Goal: Task Accomplishment & Management: Manage account settings

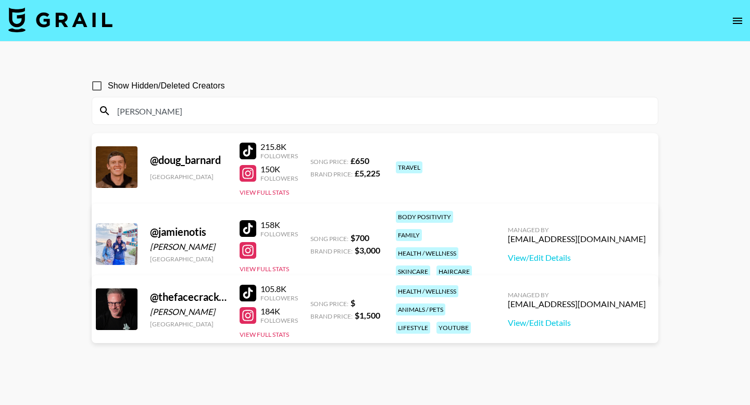
click at [94, 31] on img at bounding box center [60, 19] width 104 height 25
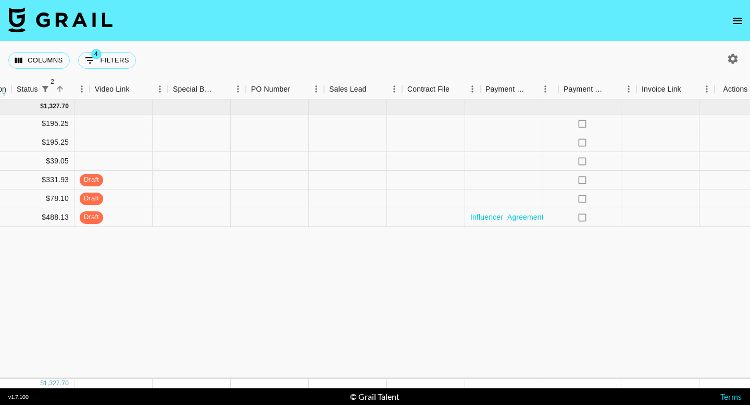
scroll to position [0, 901]
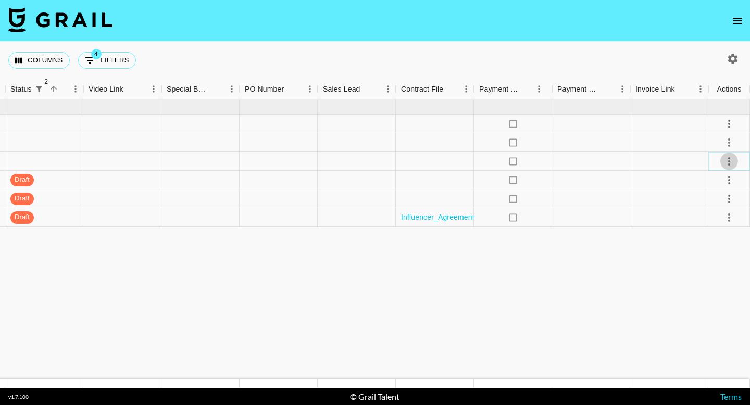
click at [728, 166] on icon "select merge strategy" at bounding box center [729, 161] width 12 height 12
click at [722, 181] on li "Confirm" at bounding box center [716, 183] width 68 height 19
click at [729, 144] on icon "select merge strategy" at bounding box center [729, 142] width 12 height 12
click at [713, 165] on li "Confirm" at bounding box center [716, 165] width 68 height 19
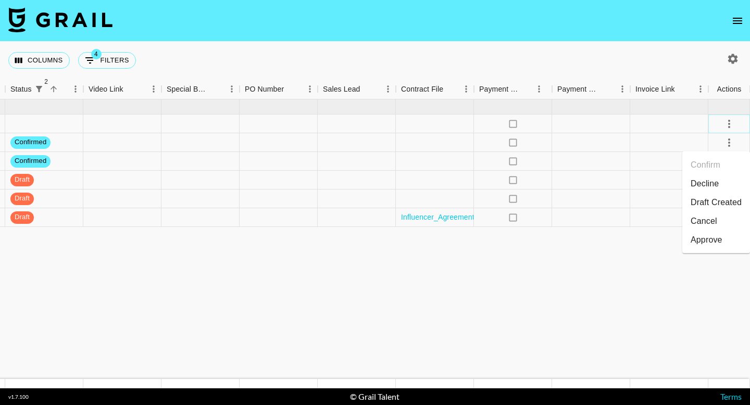
click at [726, 123] on icon "select merge strategy" at bounding box center [729, 124] width 12 height 12
click at [710, 147] on li "Confirm" at bounding box center [716, 146] width 68 height 19
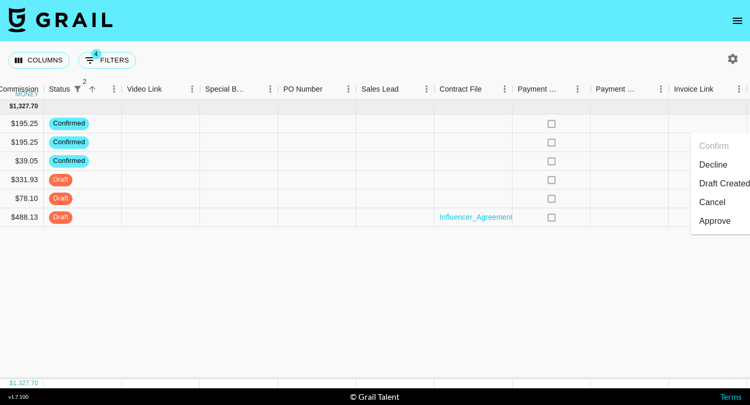
scroll to position [0, 853]
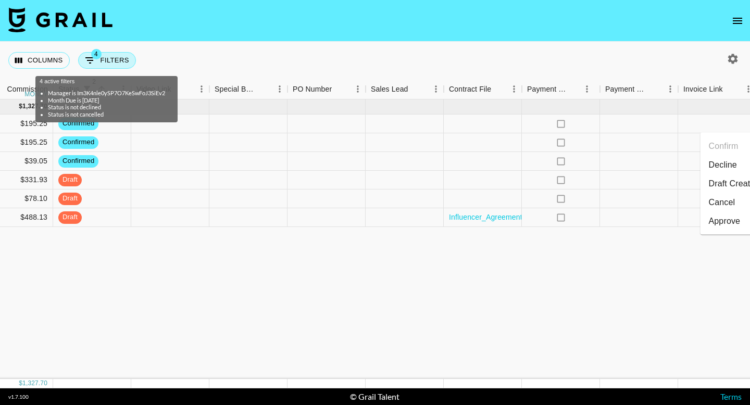
click at [111, 62] on button "4 Filters" at bounding box center [107, 60] width 58 height 17
select select "managerIds"
select select "monthDue2"
select select "[DATE]"
select select "status"
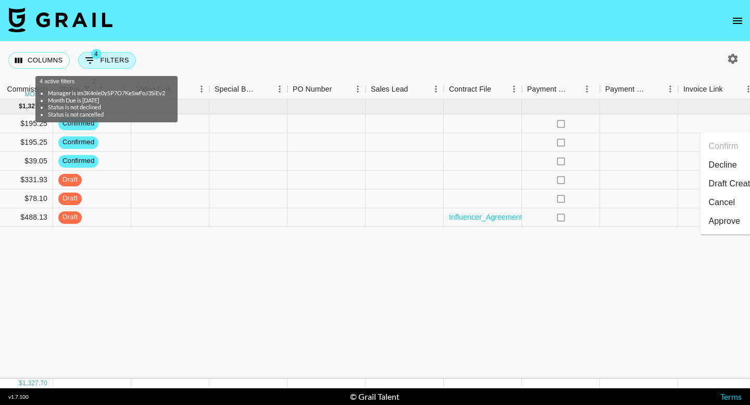
select select "not"
select select "declined"
select select "status"
select select "not"
select select "cancelled"
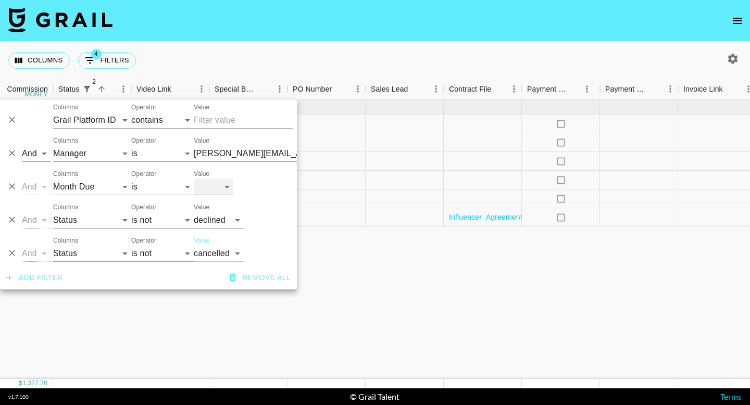
click at [215, 187] on select "[DATE] Aug '[DATE] Jun '[DATE] Apr '[DATE] Feb '[DATE] Dec '[DATE] Oct '[DATE] …" at bounding box center [214, 187] width 40 height 17
select select "[DATE]"
click at [194, 179] on select "[DATE] Aug '[DATE] Jun '[DATE] Apr '[DATE] Feb '[DATE] Dec '[DATE] Oct '[DATE] …" at bounding box center [214, 187] width 40 height 17
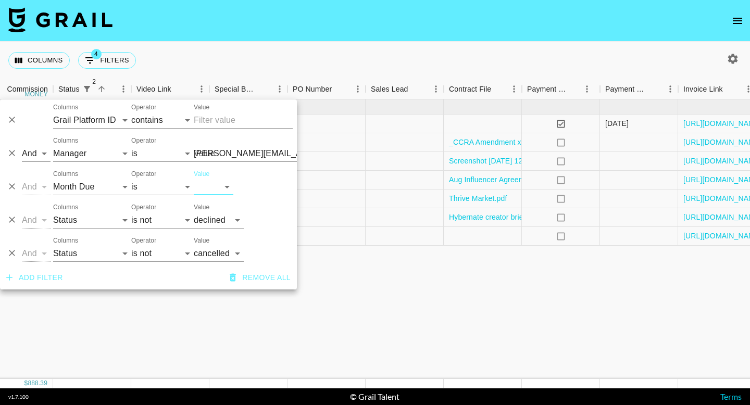
type input "[PERSON_NAME][EMAIL_ADDRESS][DOMAIN_NAME]"
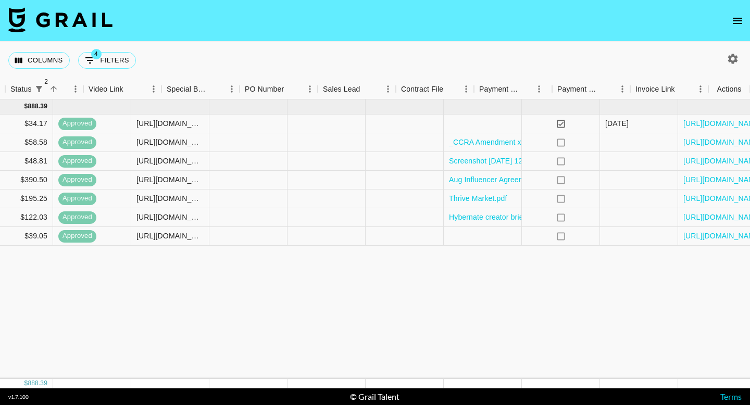
scroll to position [0, 901]
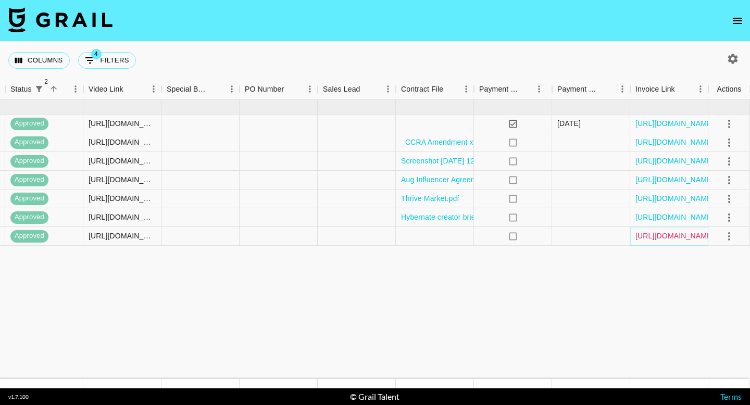
click at [682, 237] on link "[URL][DOMAIN_NAME]" at bounding box center [674, 236] width 79 height 10
